Goal: Task Accomplishment & Management: Manage account settings

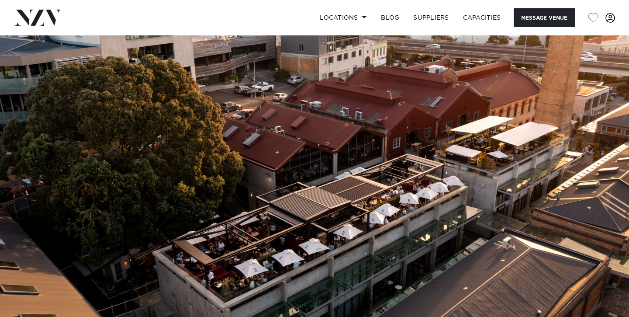
click at [619, 15] on link at bounding box center [611, 18] width 24 height 10
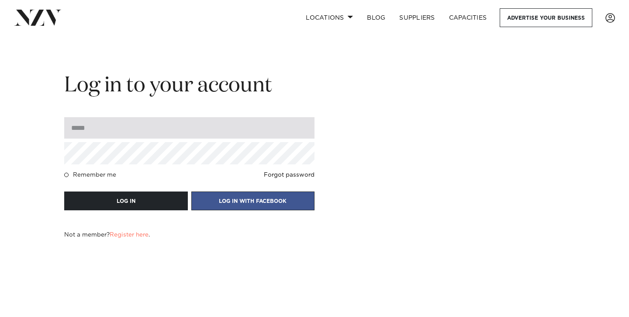
click at [142, 125] on input "email" at bounding box center [189, 127] width 250 height 21
click at [144, 124] on input "email" at bounding box center [189, 127] width 250 height 21
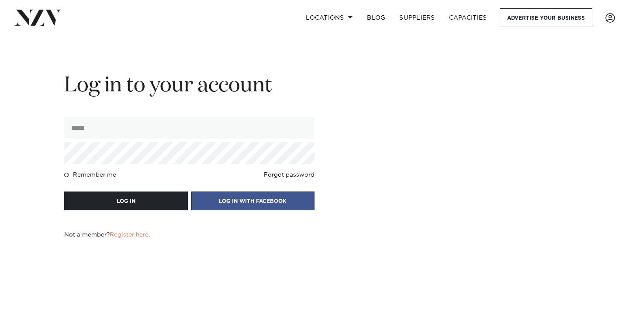
click at [152, 52] on main "Log in to your account Remember me Forgot password LOG IN LOG IN WITH FACEBOOK …" at bounding box center [314, 141] width 629 height 213
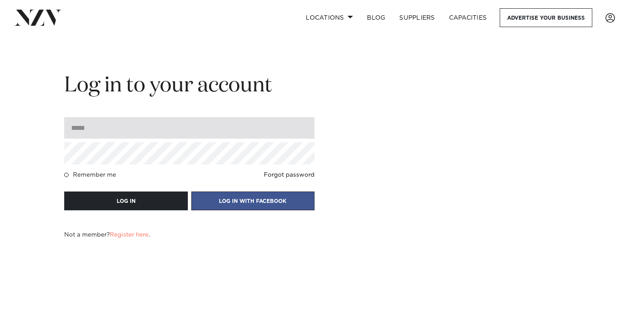
click at [146, 128] on input "email" at bounding box center [189, 127] width 250 height 21
type input "**********"
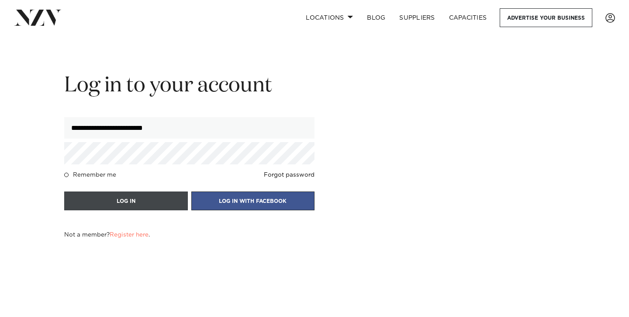
click at [161, 202] on button "LOG IN" at bounding box center [126, 200] width 124 height 19
